Goal: Information Seeking & Learning: Learn about a topic

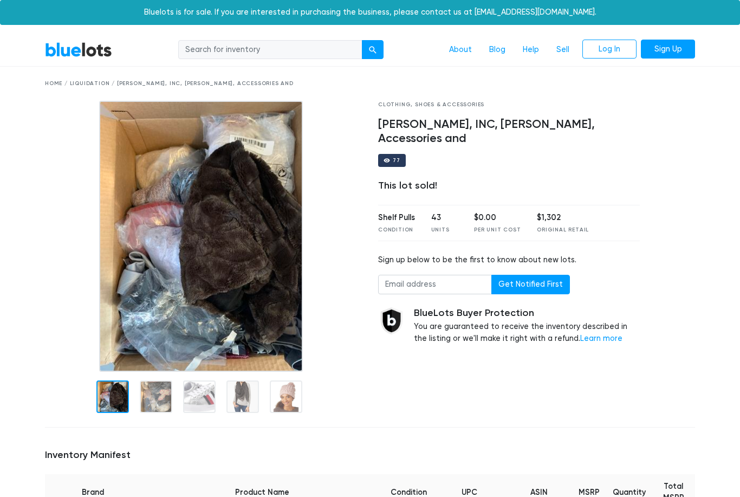
click at [156, 395] on div at bounding box center [156, 396] width 33 height 33
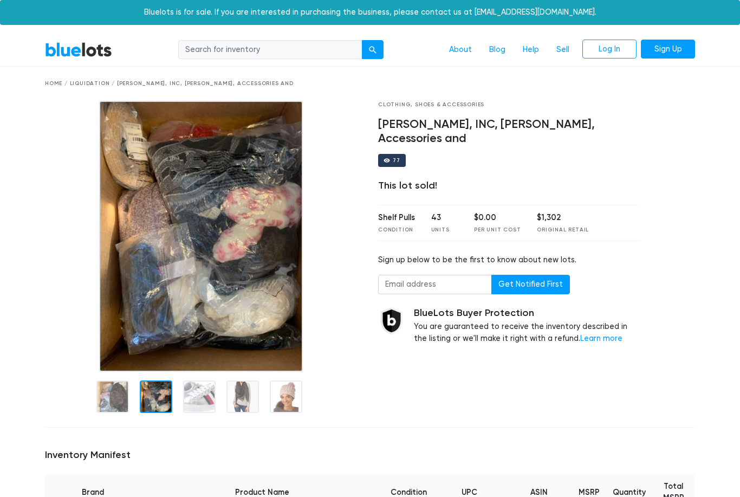
click at [74, 306] on div at bounding box center [203, 236] width 317 height 271
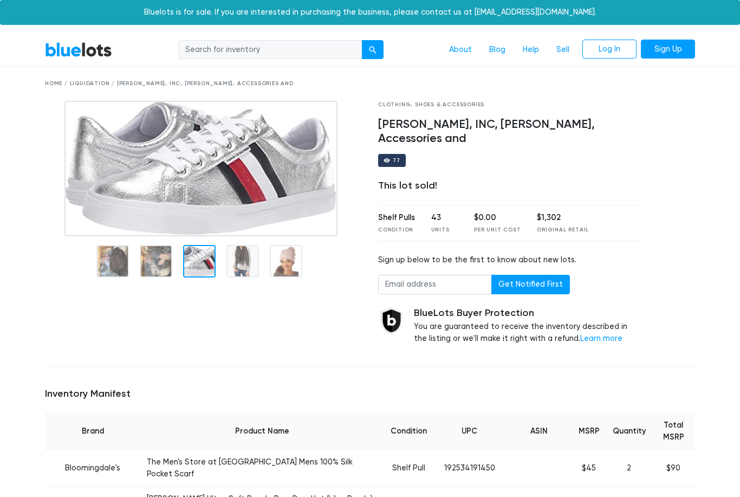
click at [202, 393] on h5 "Inventory Manifest" at bounding box center [370, 394] width 650 height 12
click at [240, 236] on img at bounding box center [200, 168] width 273 height 135
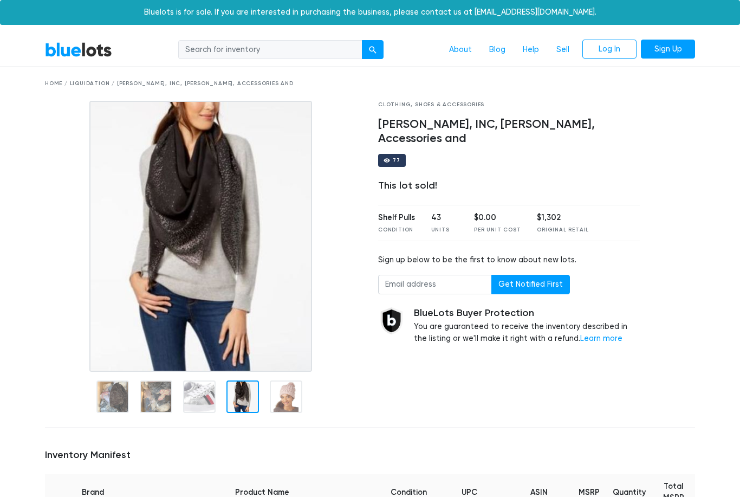
click at [76, 218] on div at bounding box center [203, 236] width 317 height 271
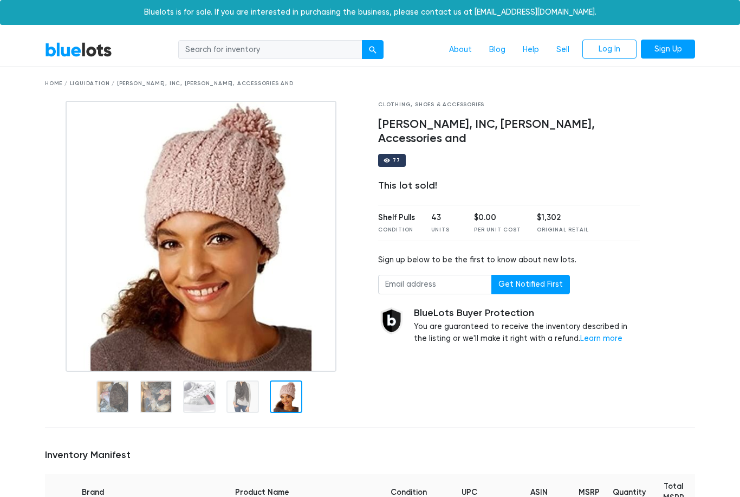
click at [290, 399] on div at bounding box center [286, 396] width 33 height 33
click at [40, 198] on div at bounding box center [203, 260] width 333 height 318
